Goal: Task Accomplishment & Management: Manage account settings

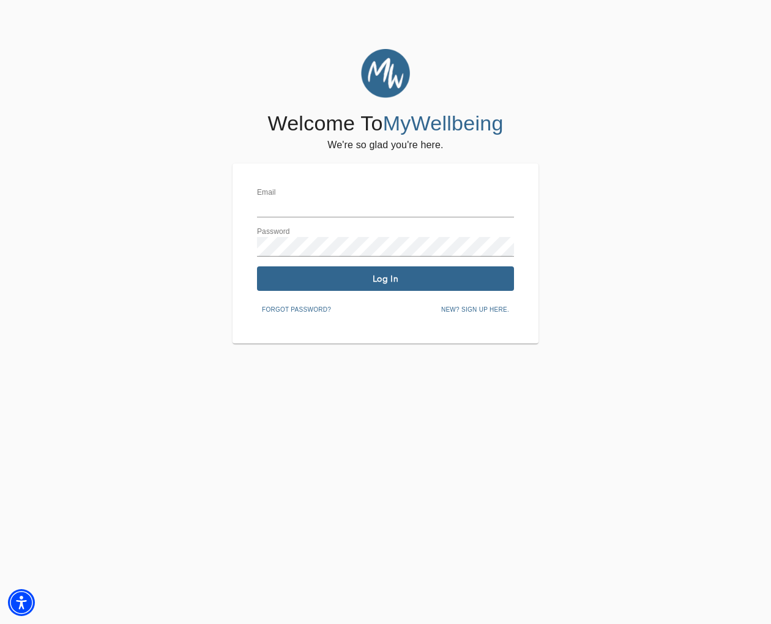
type input "[EMAIL_ADDRESS][DOMAIN_NAME]"
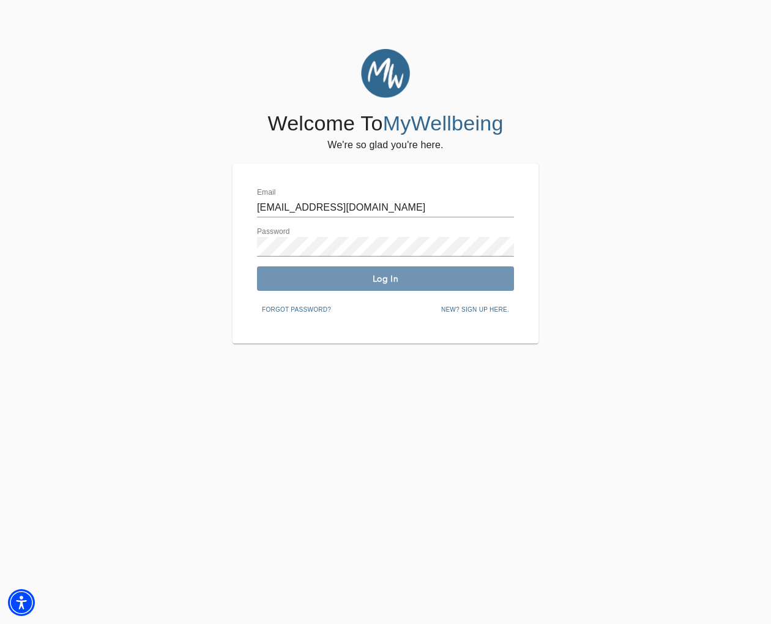
click at [466, 284] on button "Log In" at bounding box center [385, 278] width 257 height 24
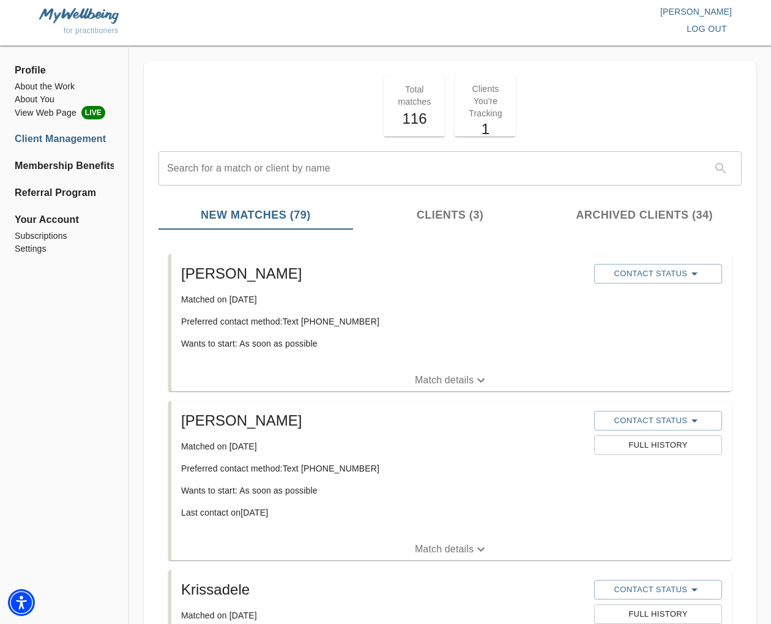
drag, startPoint x: 459, startPoint y: 378, endPoint x: 474, endPoint y: 377, distance: 15.3
click at [459, 378] on p "Match details" at bounding box center [444, 380] width 59 height 15
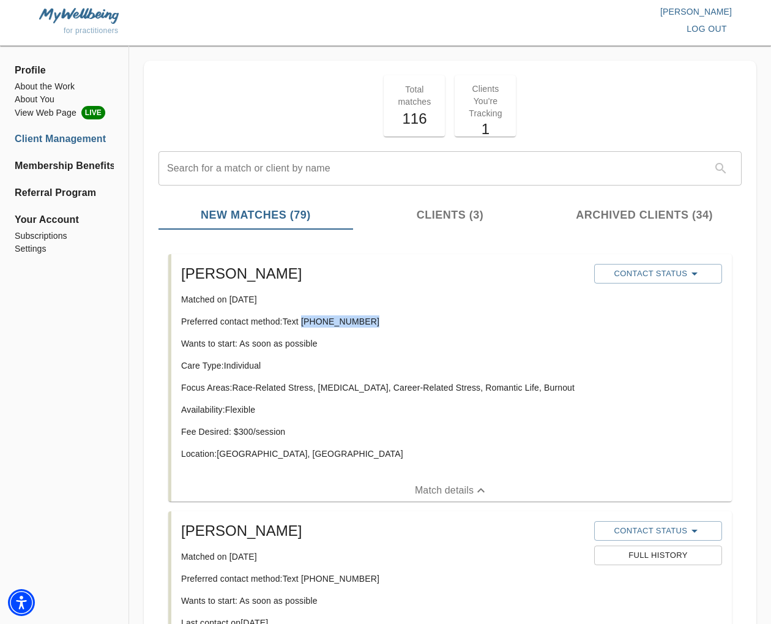
drag, startPoint x: 339, startPoint y: 324, endPoint x: 304, endPoint y: 326, distance: 34.9
click at [304, 326] on p "Preferred contact method: Text [PHONE_NUMBER]" at bounding box center [382, 321] width 403 height 12
copy p "[PHONE_NUMBER]"
drag, startPoint x: 292, startPoint y: 444, endPoint x: 282, endPoint y: 445, distance: 10.6
click at [291, 444] on div "Care Type: Individual Focus Areas: Race-Related Stress, [MEDICAL_DATA], Career-…" at bounding box center [382, 414] width 403 height 110
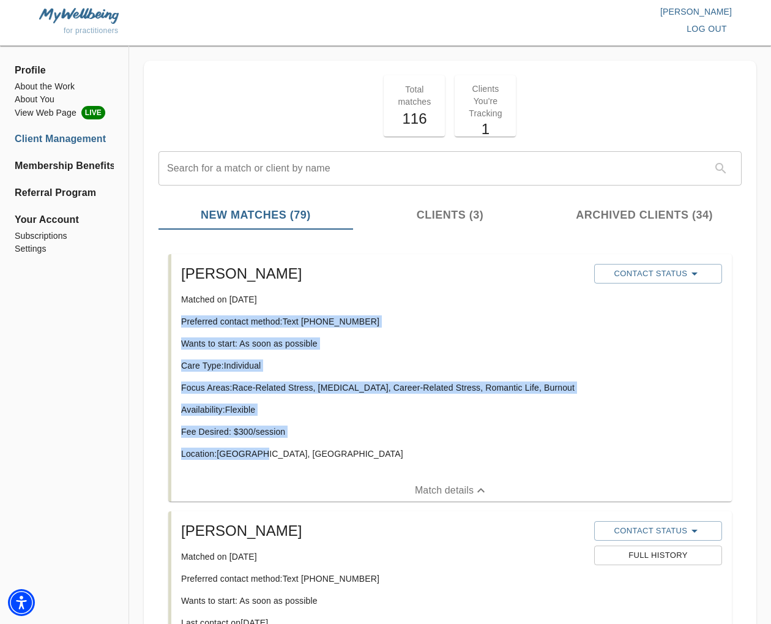
drag, startPoint x: 265, startPoint y: 451, endPoint x: 175, endPoint y: 316, distance: 162.4
click at [175, 316] on div "[PERSON_NAME] Matched on [DATE] Preferred contact method: Text [PHONE_NUMBER] W…" at bounding box center [451, 366] width 560 height 225
copy div "Preferred contact method: Text [PHONE_NUMBER] Wants to start: As soon as possib…"
click at [420, 370] on p "Care Type: Individual" at bounding box center [382, 365] width 403 height 12
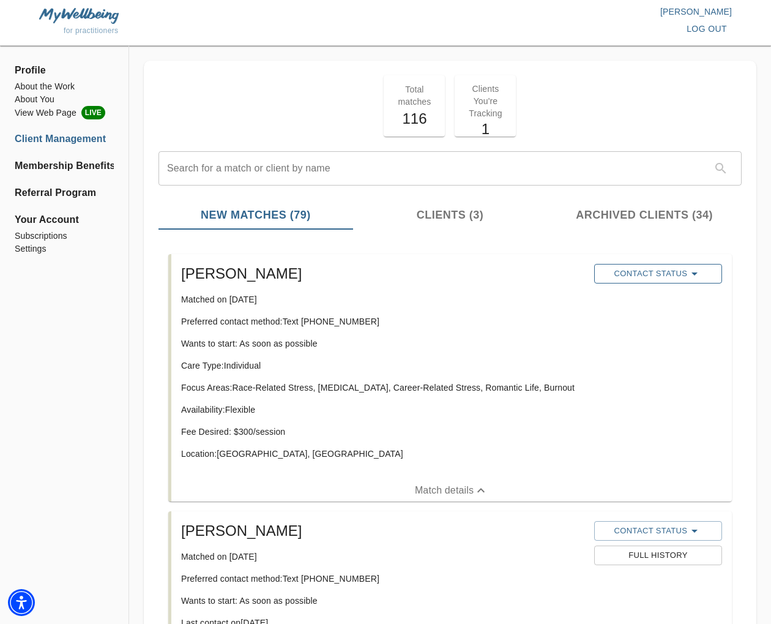
click at [624, 275] on span "Contact Status" at bounding box center [658, 273] width 116 height 15
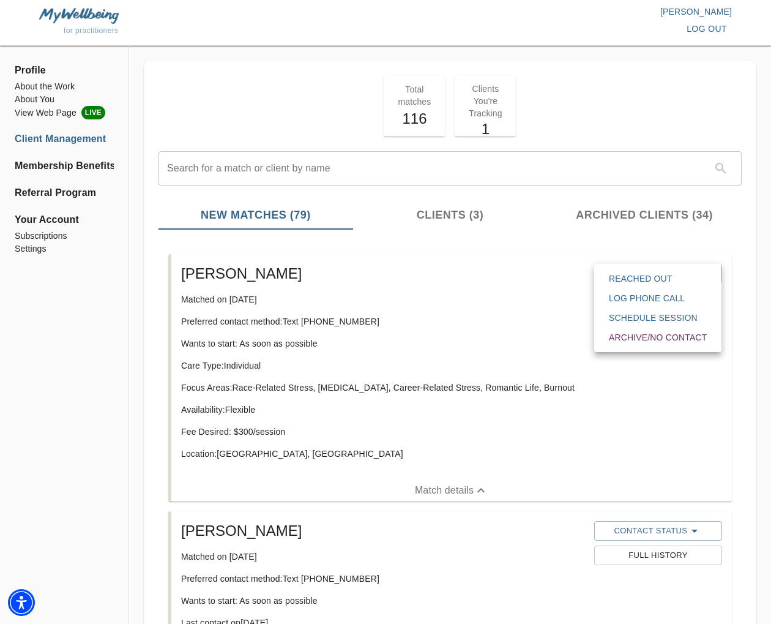
click at [625, 275] on span "Reached Out" at bounding box center [658, 278] width 98 height 12
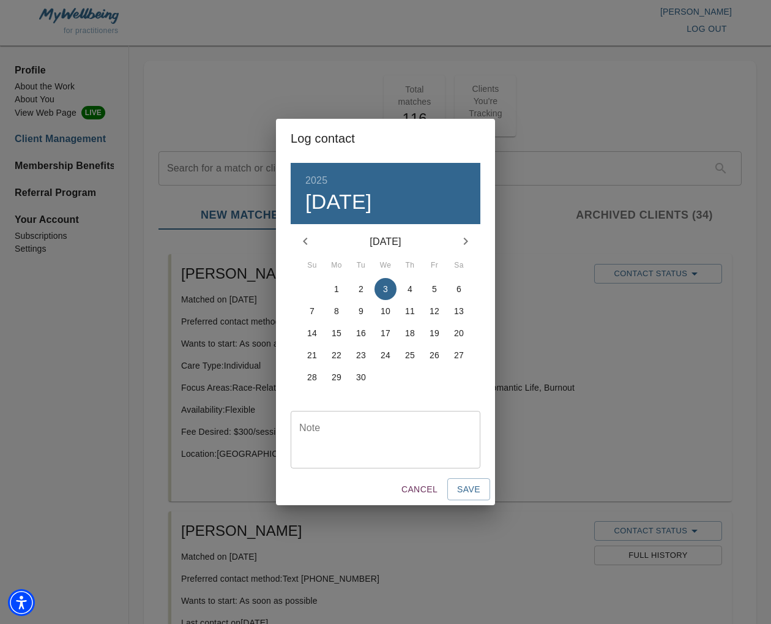
click at [381, 432] on textarea at bounding box center [385, 439] width 173 height 35
type textarea "initial text sent"
click at [470, 492] on span "Save" at bounding box center [468, 489] width 23 height 15
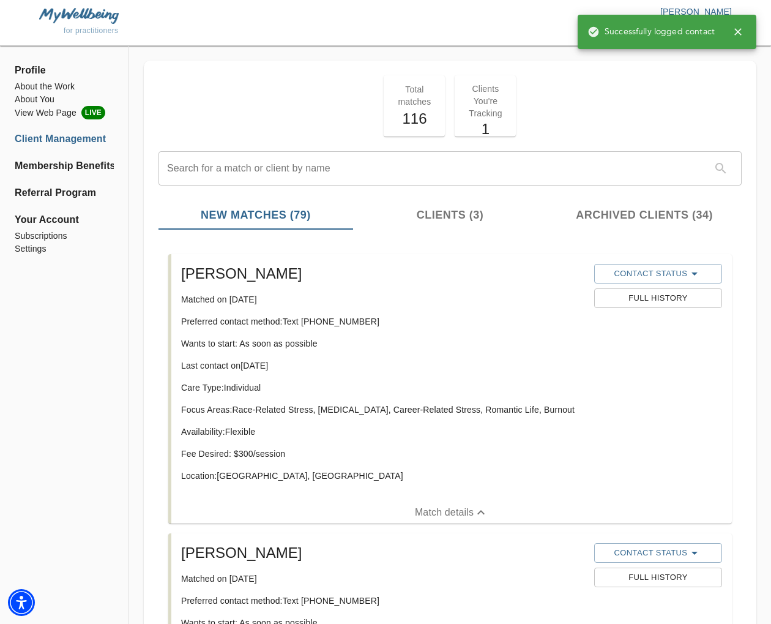
click at [736, 32] on icon "button" at bounding box center [738, 32] width 12 height 12
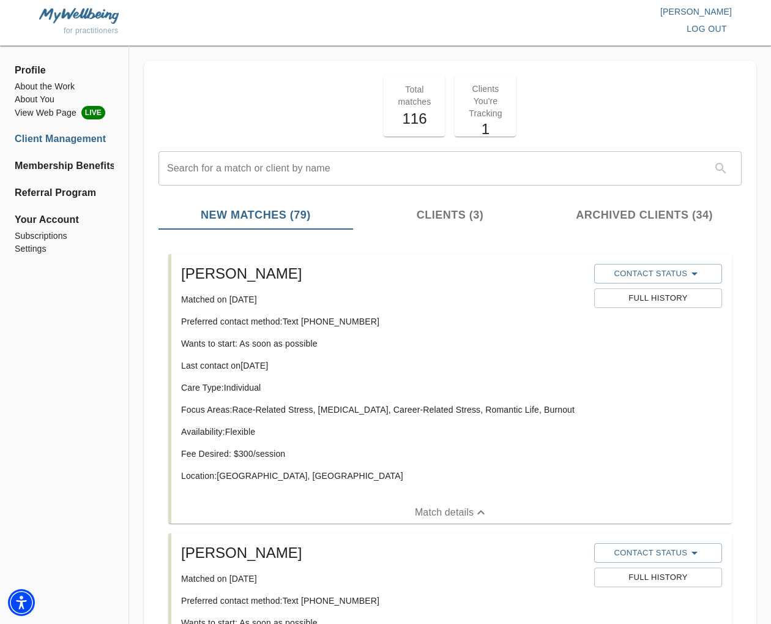
click at [708, 28] on span "log out" at bounding box center [707, 28] width 40 height 15
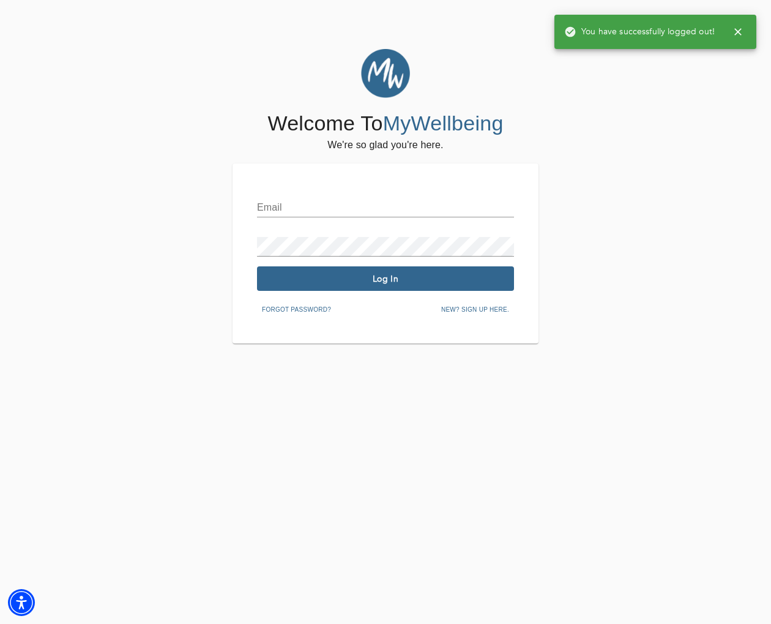
type input "[EMAIL_ADDRESS][DOMAIN_NAME]"
